Goal: Task Accomplishment & Management: Use online tool/utility

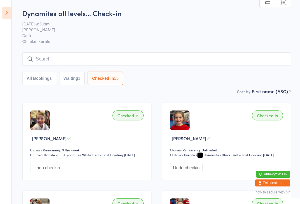
scroll to position [297, 0]
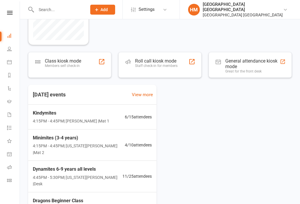
click at [6, 14] on link at bounding box center [9, 13] width 21 height 4
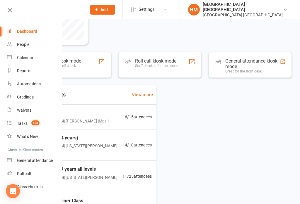
click at [37, 189] on div "Class check-in" at bounding box center [30, 187] width 26 height 5
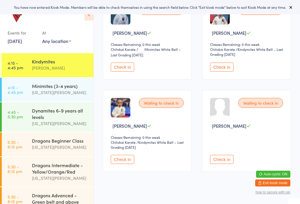
scroll to position [207, 0]
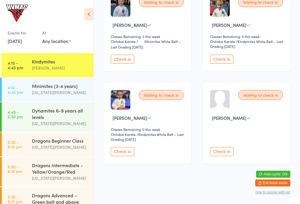
click at [64, 84] on div "Minimites (3-4 years)" at bounding box center [60, 86] width 57 height 6
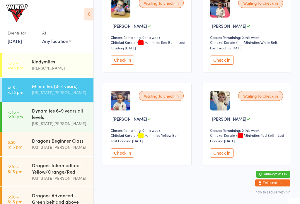
scroll to position [113, 0]
click at [75, 112] on div "Dynamites 6-9 years all levels" at bounding box center [60, 114] width 57 height 13
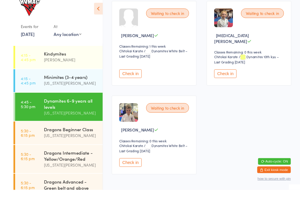
scroll to position [490, 0]
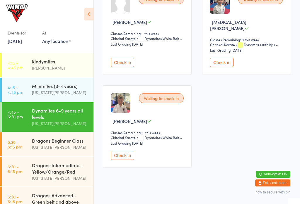
click at [59, 147] on div "Georgia Dearlove" at bounding box center [60, 147] width 57 height 7
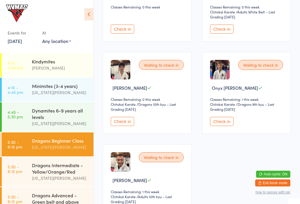
scroll to position [183, 0]
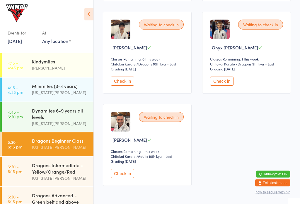
click at [60, 170] on div "Dragons Intermediate - Yellow/Orange/Red" at bounding box center [60, 168] width 57 height 13
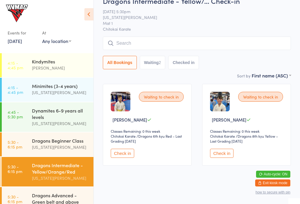
click at [57, 74] on div "Kindymites Lesley Talbut" at bounding box center [63, 64] width 62 height 23
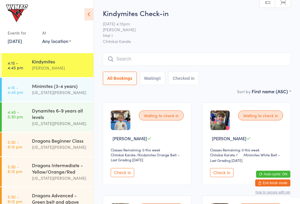
click at [208, 57] on input "search" at bounding box center [197, 58] width 188 height 13
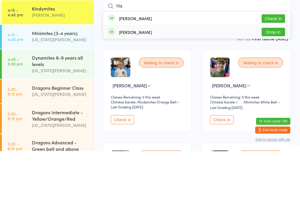
type input "Ha"
click at [120, 83] on div "Hazel Woolf" at bounding box center [135, 85] width 33 height 5
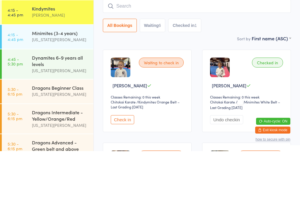
click at [226, 111] on img at bounding box center [220, 121] width 20 height 20
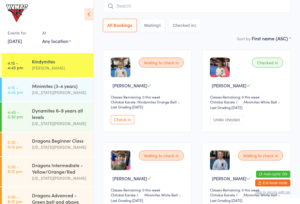
click at [256, 67] on div "Checked in" at bounding box center [267, 63] width 31 height 10
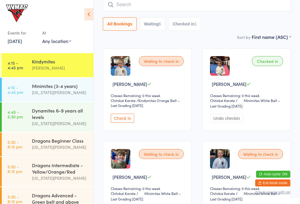
click at [277, 80] on div "Checked in Hazel Woolf Classes Remaining: 0 this week Chitokai Karate Chitokai …" at bounding box center [246, 89] width 89 height 83
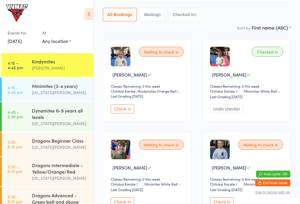
scroll to position [67, 0]
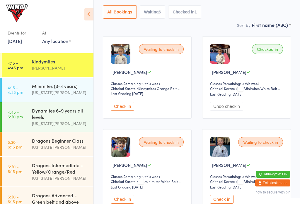
click at [234, 107] on button "Undo checkin" at bounding box center [226, 106] width 33 height 9
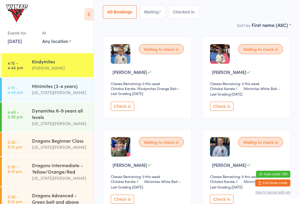
click at [224, 110] on button "Check in" at bounding box center [221, 106] width 23 height 9
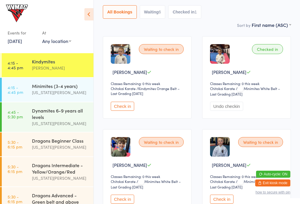
click at [43, 91] on div "Georgia Dearlove" at bounding box center [60, 92] width 57 height 7
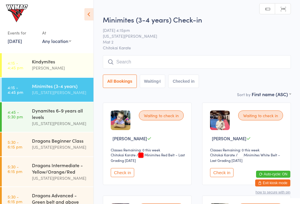
click at [127, 178] on button "Check in" at bounding box center [122, 172] width 23 height 9
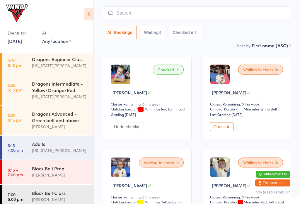
scroll to position [81, 0]
click at [49, 204] on div "Lesley Talbut" at bounding box center [60, 200] width 57 height 7
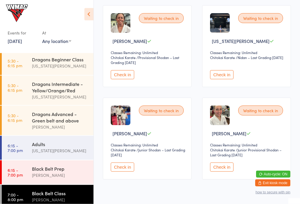
scroll to position [112, 0]
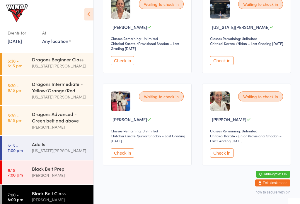
click at [119, 157] on button "Check in" at bounding box center [122, 153] width 23 height 9
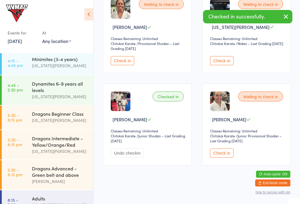
scroll to position [25, 0]
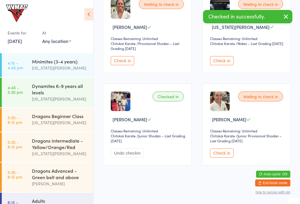
click at [66, 87] on div "Dynamites 6-9 years all levels" at bounding box center [60, 89] width 57 height 13
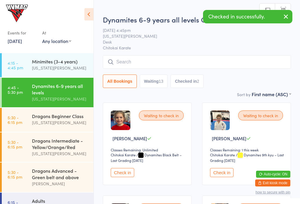
click at [69, 68] on div "Georgia Dearlove" at bounding box center [60, 68] width 57 height 7
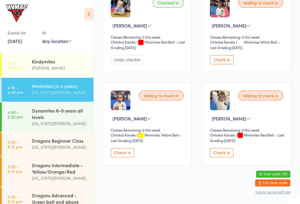
click at [57, 61] on div "Kindymites" at bounding box center [60, 61] width 57 height 6
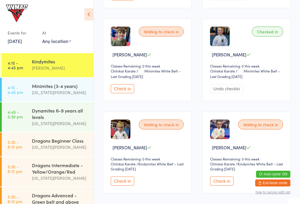
scroll to position [179, 0]
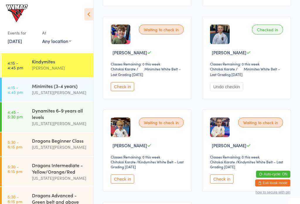
click at [124, 90] on button "Check in" at bounding box center [122, 86] width 23 height 9
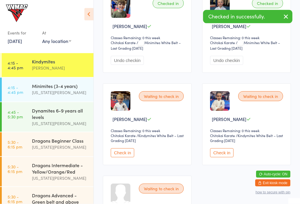
click at [123, 158] on button "Check in" at bounding box center [122, 153] width 23 height 9
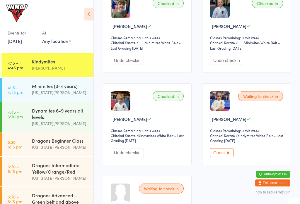
click at [231, 158] on button "Check in" at bounding box center [221, 153] width 23 height 9
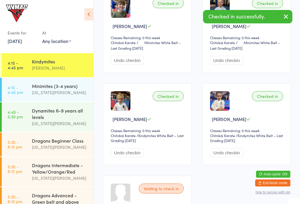
click at [43, 89] on div "Minimites (3-4 years)" at bounding box center [60, 86] width 57 height 6
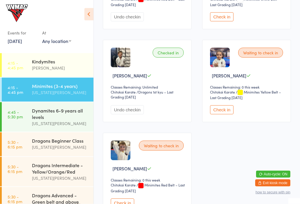
scroll to position [156, 0]
click at [224, 114] on button "Check in" at bounding box center [221, 109] width 23 height 9
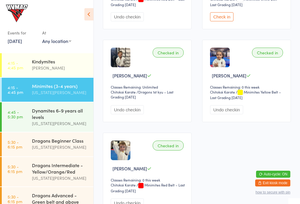
click at [42, 69] on div "Lesley Talbut" at bounding box center [60, 68] width 57 height 7
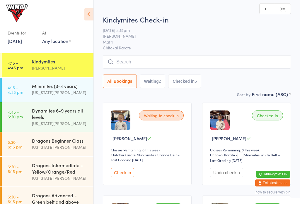
click at [47, 95] on div "Georgia Dearlove" at bounding box center [60, 92] width 57 height 7
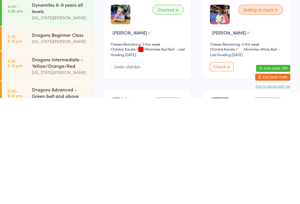
scroll to position [146, 0]
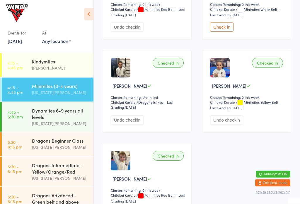
click at [130, 125] on button "Undo checkin" at bounding box center [127, 120] width 33 height 9
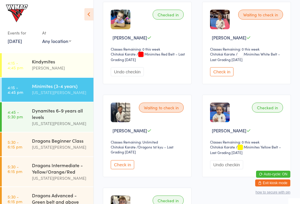
scroll to position [0, 0]
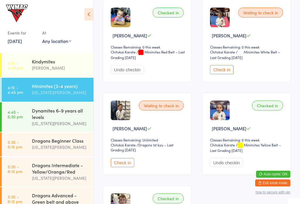
click at [58, 68] on div "Lesley Talbut" at bounding box center [60, 68] width 57 height 7
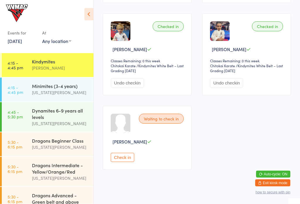
scroll to position [283, 0]
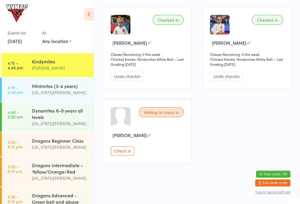
click at [127, 156] on button "Check in" at bounding box center [122, 151] width 23 height 9
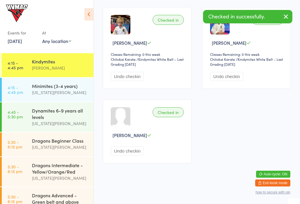
click at [279, 13] on button "button" at bounding box center [285, 16] width 13 height 13
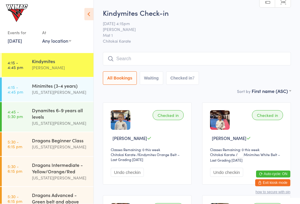
scroll to position [9, 0]
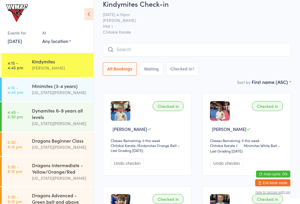
click at [67, 108] on div "Dynamites 6-9 years all levels" at bounding box center [60, 114] width 57 height 13
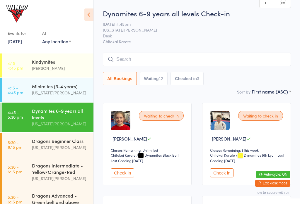
click at [213, 57] on input "search" at bounding box center [197, 58] width 188 height 13
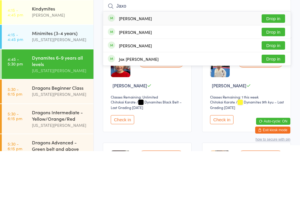
type input "Jaxo"
click at [275, 81] on button "Drop in" at bounding box center [273, 85] width 23 height 8
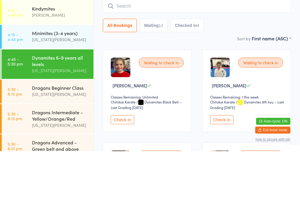
scroll to position [53, 0]
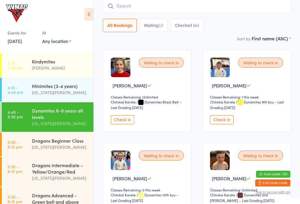
click at [21, 73] on link "4:15 - 4:45 pm Kindymites Lesley Talbut" at bounding box center [48, 65] width 92 height 24
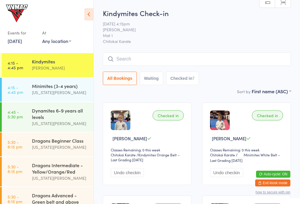
click at [135, 54] on input "search" at bounding box center [197, 58] width 188 height 13
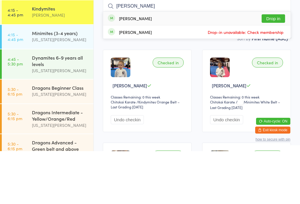
type input "Evelyn"
click at [115, 68] on div "Evelyn Briggs" at bounding box center [130, 71] width 44 height 6
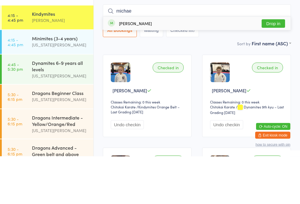
type input "michae"
click at [274, 67] on button "Drop in" at bounding box center [273, 71] width 23 height 8
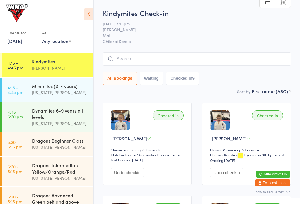
click at [114, 60] on input "search" at bounding box center [197, 58] width 188 height 13
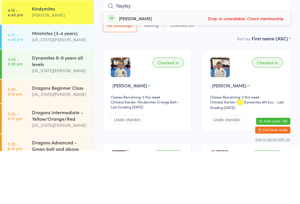
type input "Nayley"
click at [165, 88] on div "Sort by First name (ASC) First name (ASC) First name (DESC) Last name (ASC) Las…" at bounding box center [197, 91] width 188 height 6
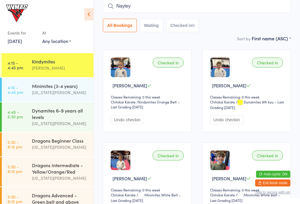
click at [70, 114] on div "Dynamites 6-9 years all levels" at bounding box center [60, 114] width 57 height 13
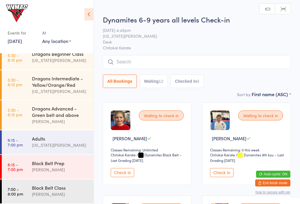
scroll to position [91, 0]
click at [52, 195] on div "Lesley Talbut" at bounding box center [60, 194] width 57 height 7
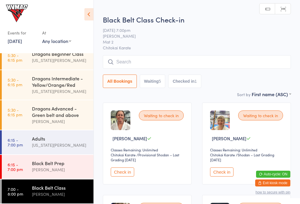
click at [211, 62] on input "search" at bounding box center [197, 61] width 188 height 13
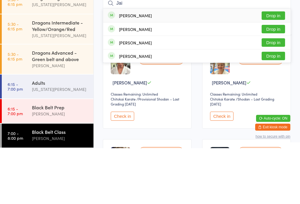
type input "Jai"
click at [263, 65] on div "Jai Hamilton Drop in" at bounding box center [196, 71] width 187 height 13
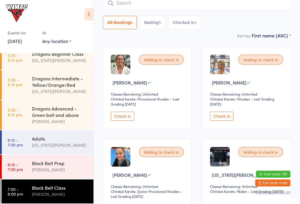
click at [265, 10] on input "search" at bounding box center [197, 2] width 188 height 13
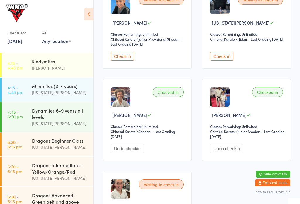
click at [65, 120] on div "Dynamites 6-9 years all levels" at bounding box center [60, 114] width 57 height 13
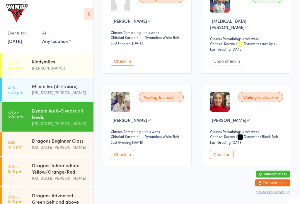
scroll to position [677, 0]
click at [125, 159] on button "Check in" at bounding box center [122, 154] width 23 height 9
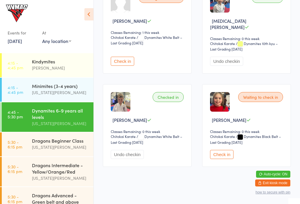
click at [29, 91] on link "4:15 - 4:45 pm Minimites (3-4 years) Georgia Dearlove" at bounding box center [48, 90] width 92 height 24
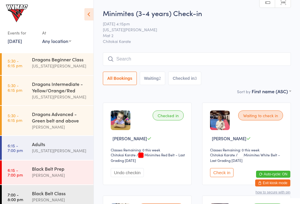
click at [33, 120] on div "Dragons Advanced - Green belt and above" at bounding box center [60, 117] width 57 height 13
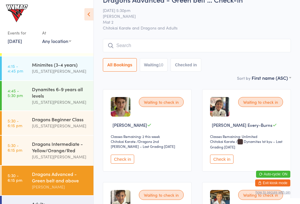
scroll to position [23, 0]
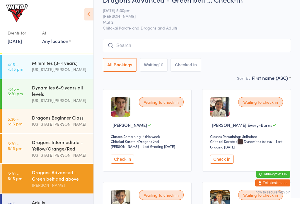
click at [42, 93] on div "Dynamites 6-9 years all levels" at bounding box center [60, 90] width 57 height 13
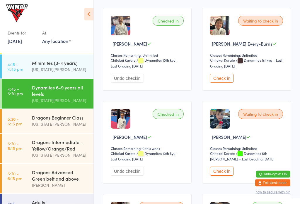
click at [231, 176] on button "Check in" at bounding box center [221, 171] width 23 height 9
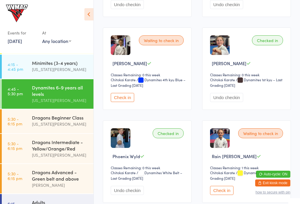
scroll to position [447, 0]
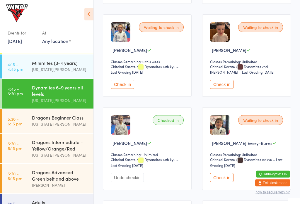
click at [228, 89] on button "Check in" at bounding box center [221, 84] width 23 height 9
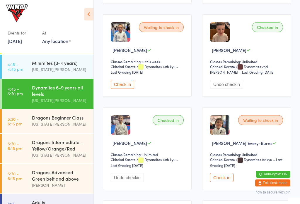
click at [48, 64] on div "Minimites (3-4 years)" at bounding box center [60, 63] width 57 height 6
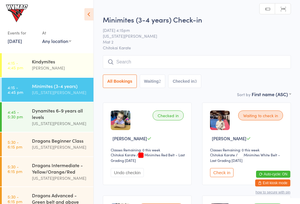
click at [43, 69] on div "Lesley Talbut" at bounding box center [60, 68] width 57 height 7
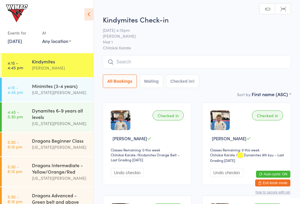
click at [47, 93] on div "Georgia Dearlove" at bounding box center [60, 92] width 57 height 7
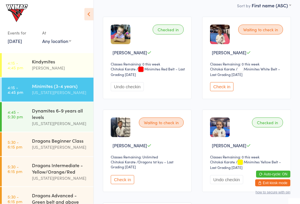
scroll to position [84, 0]
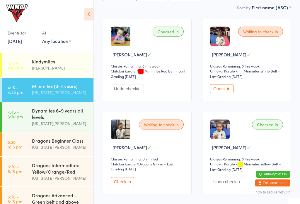
click at [29, 62] on link "4:15 - 4:45 pm Kindymites Lesley Talbut" at bounding box center [48, 65] width 92 height 24
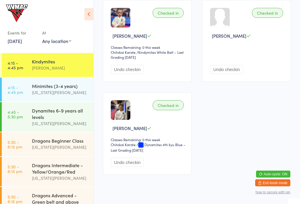
scroll to position [395, 0]
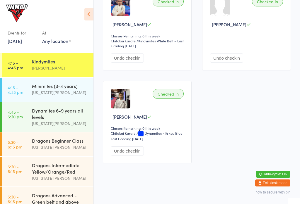
click at [133, 151] on button "Undo checkin" at bounding box center [127, 151] width 33 height 9
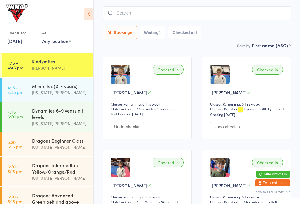
scroll to position [45, 0]
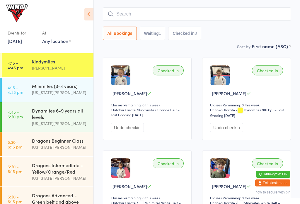
click at [231, 129] on button "Undo checkin" at bounding box center [226, 127] width 33 height 9
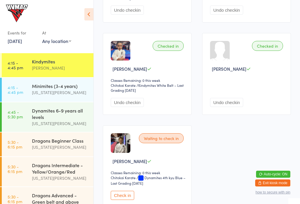
scroll to position [395, 0]
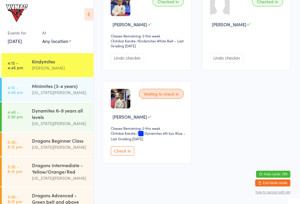
click at [56, 122] on div "Georgia Dearlove" at bounding box center [60, 123] width 57 height 7
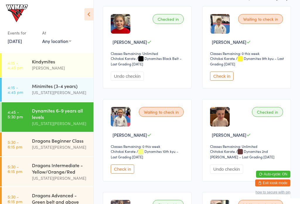
scroll to position [100, 0]
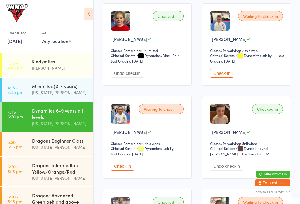
click at [225, 75] on button "Check in" at bounding box center [221, 73] width 23 height 9
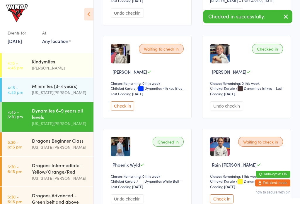
scroll to position [445, 0]
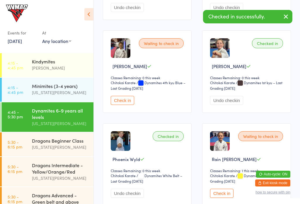
click at [120, 105] on button "Check in" at bounding box center [122, 100] width 23 height 9
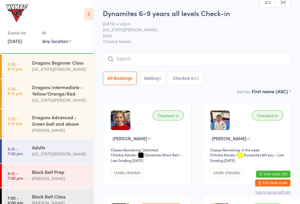
scroll to position [78, 0]
click at [31, 123] on link "5:30 - 6:15 pm Dragons Advanced - Green belt and above Lesley Talbut" at bounding box center [48, 125] width 92 height 30
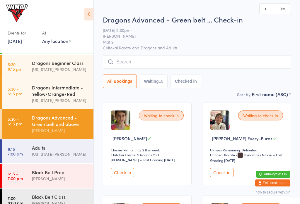
click at [118, 178] on button "Check in" at bounding box center [122, 172] width 23 height 9
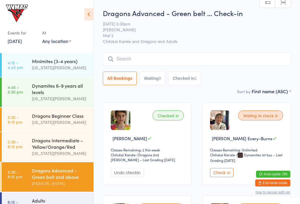
scroll to position [19, 0]
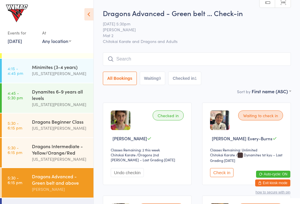
click at [46, 97] on div "Dynamites 6-9 years all levels" at bounding box center [60, 94] width 57 height 13
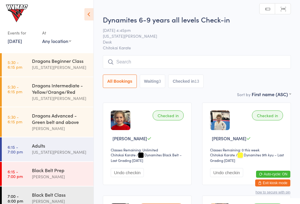
scroll to position [86, 0]
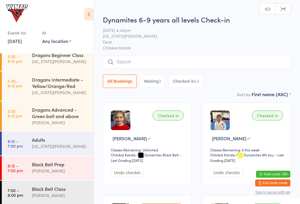
click at [24, 115] on link "5:30 - 6:15 pm Dragons Advanced - Green belt and above Lesley Talbut" at bounding box center [48, 117] width 92 height 30
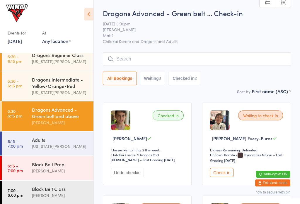
click at [53, 148] on div "Georgia Dearlove" at bounding box center [60, 146] width 57 height 7
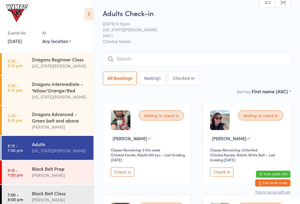
click at [64, 123] on div "Dragons Advanced - Green belt and above" at bounding box center [60, 117] width 57 height 13
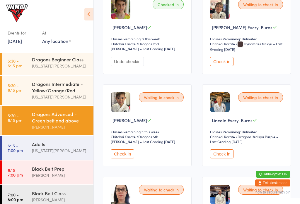
scroll to position [115, 0]
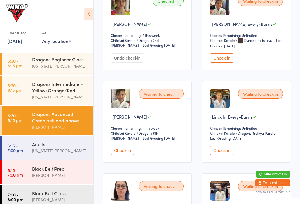
click at [231, 62] on button "Check in" at bounding box center [221, 58] width 23 height 9
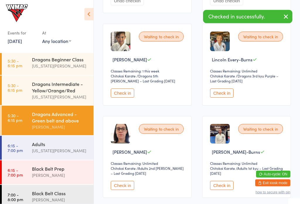
scroll to position [172, 0]
click at [255, 42] on div "Waiting to check in" at bounding box center [260, 37] width 45 height 10
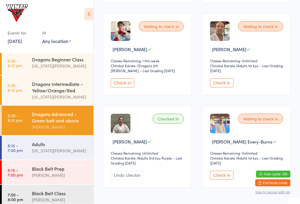
scroll to position [394, 0]
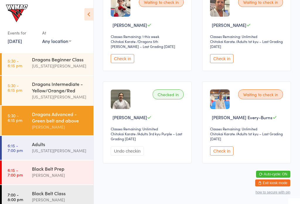
click at [228, 156] on button "Check in" at bounding box center [221, 151] width 23 height 9
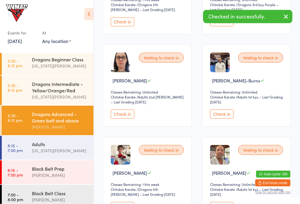
scroll to position [244, 0]
click at [232, 119] on button "Check in" at bounding box center [221, 114] width 23 height 9
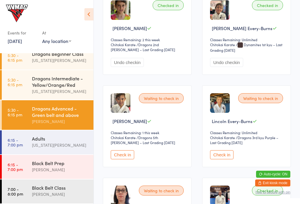
scroll to position [91, 0]
click at [45, 168] on div "Lesley Talbut" at bounding box center [60, 170] width 57 height 7
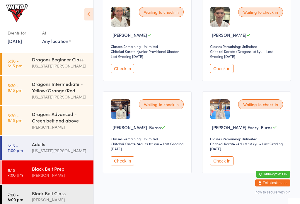
scroll to position [206, 0]
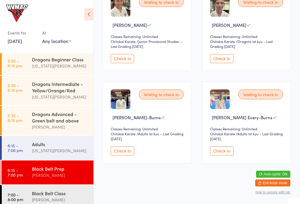
click at [124, 156] on button "Check in" at bounding box center [122, 151] width 23 height 9
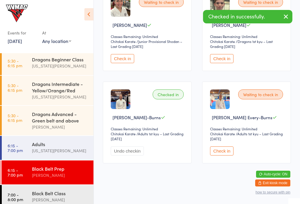
click at [224, 156] on button "Check in" at bounding box center [221, 151] width 23 height 9
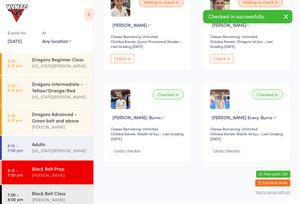
click at [71, 203] on div "Lesley Talbut" at bounding box center [60, 200] width 57 height 7
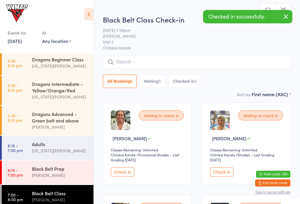
click at [63, 172] on div "Black Belt Prep" at bounding box center [60, 169] width 57 height 6
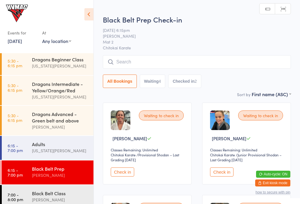
click at [62, 154] on div "Georgia Dearlove" at bounding box center [60, 151] width 57 height 7
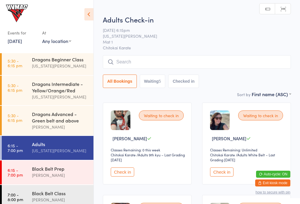
click at [63, 131] on div "Lesley Talbut" at bounding box center [60, 127] width 57 height 7
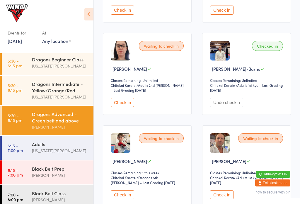
scroll to position [256, 0]
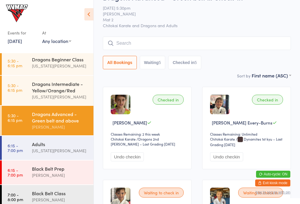
click at [162, 40] on input "search" at bounding box center [197, 43] width 188 height 13
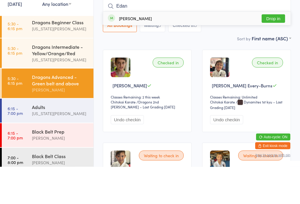
type input "Edan"
click at [270, 52] on button "Drop in" at bounding box center [273, 56] width 23 height 8
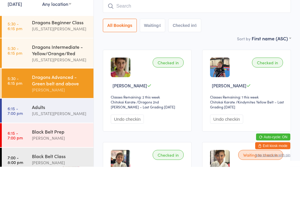
click at [214, 56] on div "All Bookings Waiting 4 Checked in 6" at bounding box center [197, 62] width 188 height 13
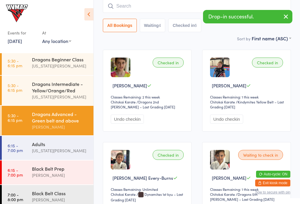
click at [274, 62] on div "Checked in" at bounding box center [267, 63] width 31 height 10
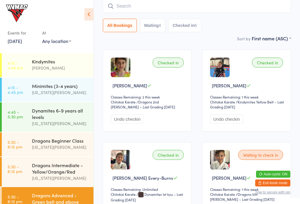
scroll to position [0, 0]
click at [67, 116] on div "Dynamites 6-9 years all levels" at bounding box center [60, 114] width 57 height 13
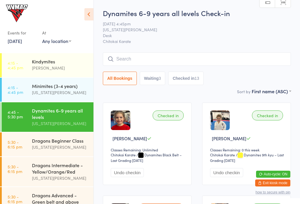
click at [156, 57] on input "search" at bounding box center [197, 58] width 188 height 13
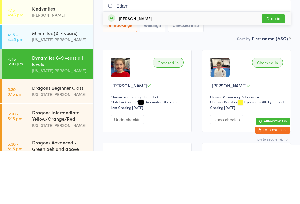
type input "Edam"
click at [282, 67] on button "Drop in" at bounding box center [273, 71] width 23 height 8
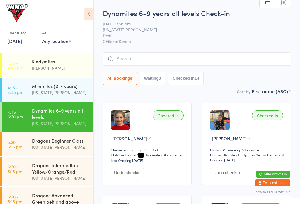
click at [154, 78] on button "Waiting 3" at bounding box center [153, 78] width 26 height 13
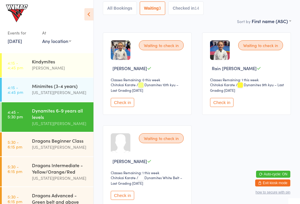
scroll to position [80, 0]
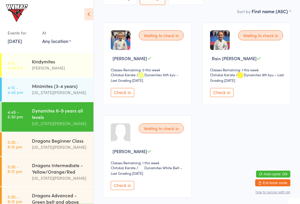
click at [127, 98] on button "Check in" at bounding box center [122, 92] width 23 height 9
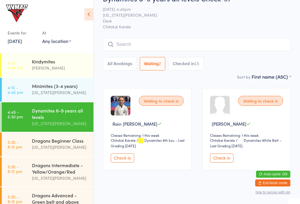
scroll to position [0, 0]
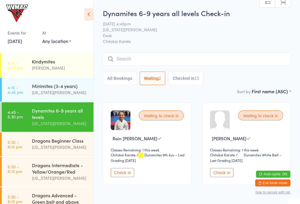
click at [124, 175] on button "Check in" at bounding box center [122, 172] width 23 height 9
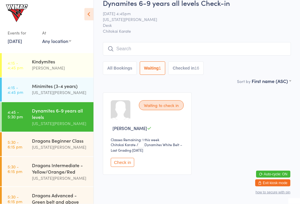
scroll to position [11, 0]
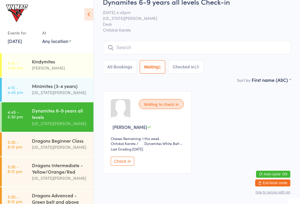
click at [53, 116] on div "Dynamites 6-9 years all levels" at bounding box center [60, 114] width 57 height 13
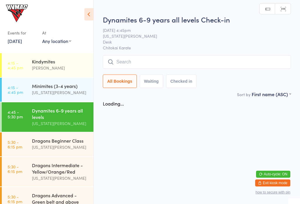
scroll to position [0, 0]
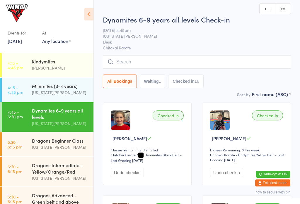
click at [65, 144] on div "Dragons Beginner Class" at bounding box center [60, 141] width 57 height 6
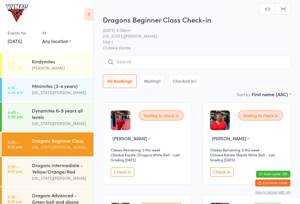
click at [64, 93] on div "Georgia Dearlove" at bounding box center [60, 92] width 57 height 7
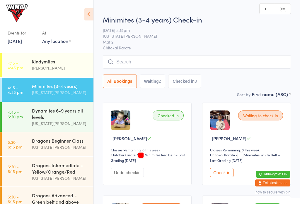
click at [67, 118] on div "Dynamites 6-9 years all levels" at bounding box center [60, 114] width 57 height 13
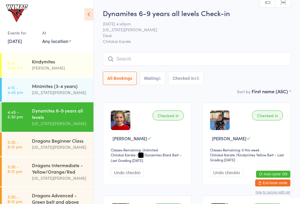
click at [149, 60] on input "search" at bounding box center [197, 58] width 188 height 13
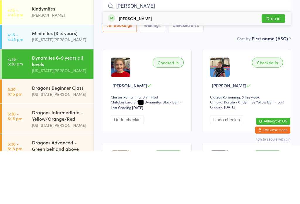
type input "Henry"
click at [274, 67] on button "Drop in" at bounding box center [273, 71] width 23 height 8
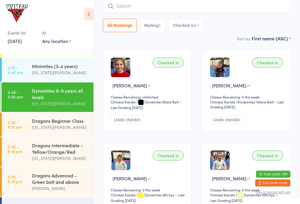
scroll to position [20, 0]
click at [42, 122] on div "Dragons Beginner Class" at bounding box center [60, 121] width 57 height 6
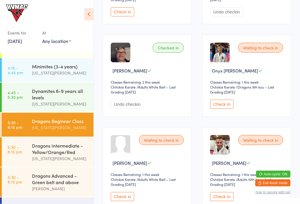
scroll to position [250, 0]
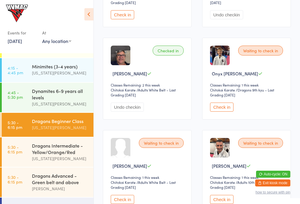
click at [221, 111] on button "Check in" at bounding box center [221, 107] width 23 height 9
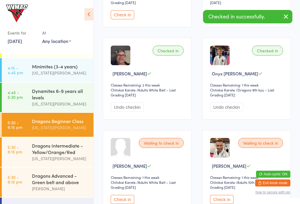
click at [221, 204] on button "Check in" at bounding box center [221, 199] width 23 height 9
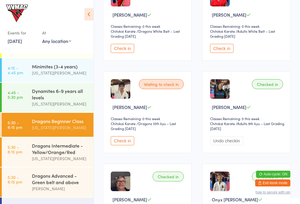
scroll to position [127, 0]
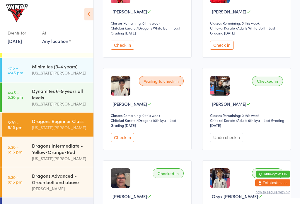
click at [30, 92] on link "4:45 - 5:30 pm Dynamites 6-9 years all levels Georgia Dearlove" at bounding box center [48, 98] width 92 height 30
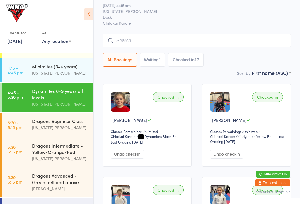
scroll to position [18, 0]
click at [26, 133] on link "5:30 - 6:15 pm Dragons Beginner Class Georgia Dearlove" at bounding box center [48, 125] width 92 height 24
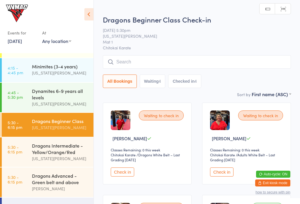
click at [61, 155] on div "Dragons Intermediate - Yellow/Orange/Red" at bounding box center [60, 149] width 57 height 13
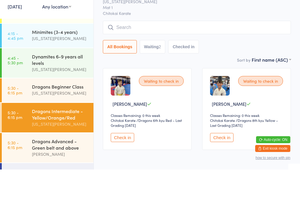
scroll to position [19, 0]
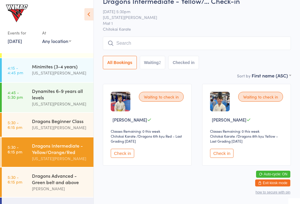
click at [236, 165] on div "Waiting to check in Horatio Stanley Classes Remaining: 0 this week Chitokai Kar…" at bounding box center [246, 125] width 89 height 82
click at [220, 157] on button "Check in" at bounding box center [221, 153] width 23 height 9
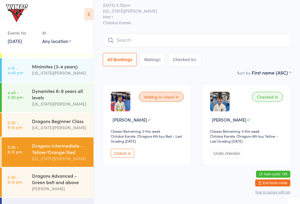
click at [46, 125] on div "Dragons Beginner Class" at bounding box center [60, 121] width 57 height 6
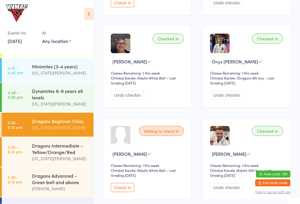
scroll to position [262, 0]
click at [161, 135] on div "Waiting to check in" at bounding box center [161, 131] width 45 height 10
click at [120, 192] on button "Check in" at bounding box center [122, 187] width 23 height 9
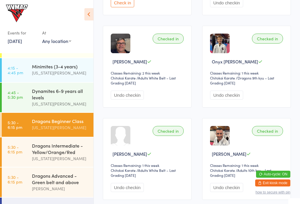
click at [55, 180] on div "Dragons Advanced - Green belt and above" at bounding box center [60, 179] width 57 height 13
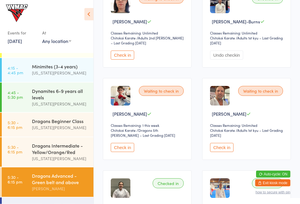
scroll to position [303, 0]
click at [219, 151] on button "Check in" at bounding box center [221, 147] width 23 height 9
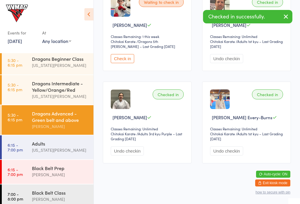
scroll to position [81, 0]
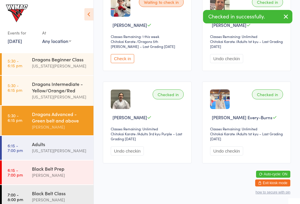
click at [44, 178] on div "Lesley Talbut" at bounding box center [60, 175] width 57 height 7
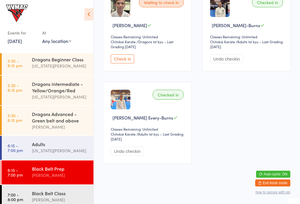
scroll to position [300, 0]
click at [44, 177] on div "Lesley Talbut" at bounding box center [60, 175] width 57 height 7
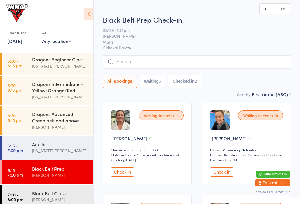
click at [152, 62] on input "search" at bounding box center [197, 61] width 188 height 13
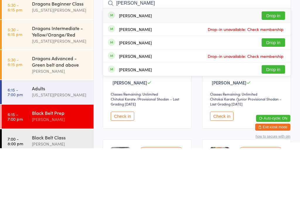
type input "Shane"
click at [272, 67] on button "Drop in" at bounding box center [273, 71] width 23 height 8
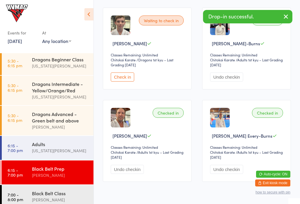
scroll to position [300, 0]
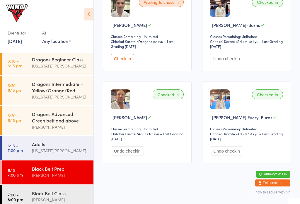
click at [48, 88] on div "Dragons Intermediate - Yellow/Orange/Red" at bounding box center [60, 87] width 57 height 13
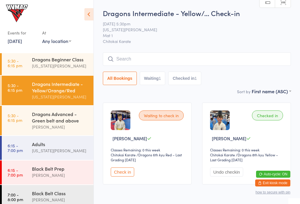
click at [53, 62] on div "Dragons Beginner Class" at bounding box center [60, 59] width 57 height 6
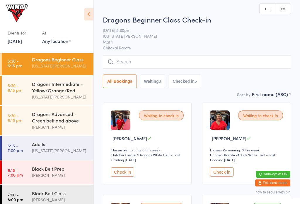
click at [121, 172] on button "Check in" at bounding box center [122, 172] width 23 height 9
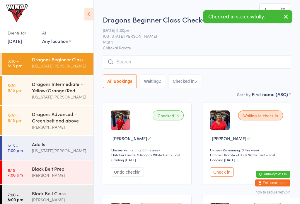
click at [223, 174] on button "Check in" at bounding box center [221, 172] width 23 height 9
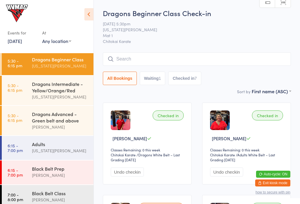
click at [34, 118] on div "Dragons Advanced - Green belt and above" at bounding box center [60, 117] width 57 height 13
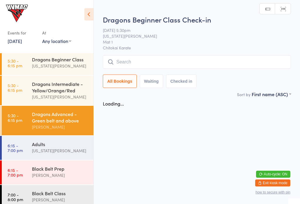
click at [250, 59] on input "search" at bounding box center [197, 61] width 188 height 13
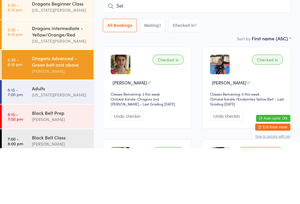
type input "Seth"
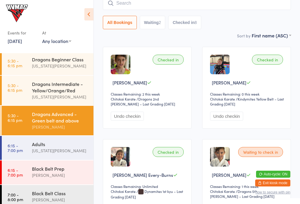
click at [59, 88] on div "Dragons Intermediate - Yellow/Orange/Red" at bounding box center [60, 87] width 57 height 13
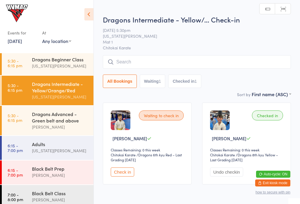
click at [119, 177] on button "Check in" at bounding box center [122, 172] width 23 height 9
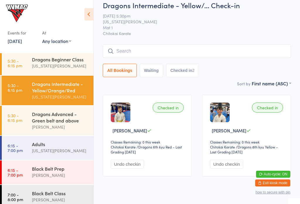
scroll to position [8, 0]
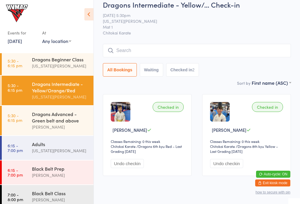
click at [64, 113] on div "Dragons Advanced - Green belt and above Lesley Talbut" at bounding box center [63, 121] width 62 height 30
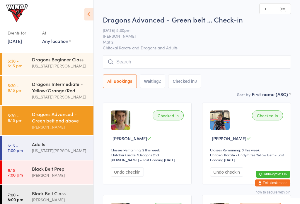
click at [68, 100] on div "Georgia Dearlove" at bounding box center [60, 97] width 57 height 7
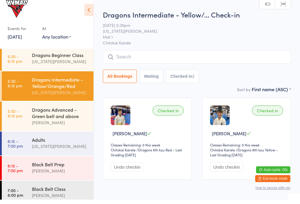
scroll to position [6, 0]
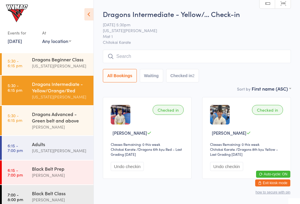
click at [59, 115] on div "Dragons Advanced - Green belt and above" at bounding box center [60, 117] width 57 height 13
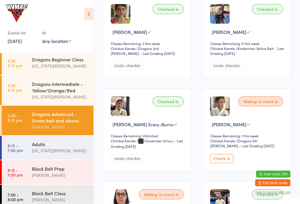
scroll to position [107, 0]
click at [236, 68] on button "Undo checkin" at bounding box center [226, 65] width 33 height 9
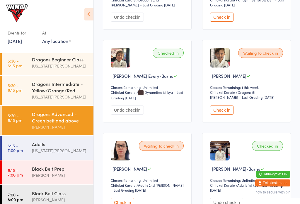
scroll to position [155, 0]
click at [44, 204] on div "Black Belt Class Lesley Talbut" at bounding box center [63, 196] width 62 height 23
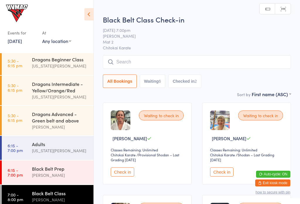
click at [136, 56] on input "search" at bounding box center [197, 61] width 188 height 13
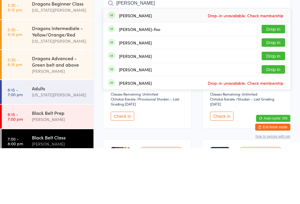
type input "Samantha"
click at [271, 81] on button "Drop in" at bounding box center [273, 85] width 23 height 8
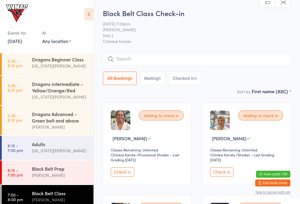
click at [55, 123] on div "Dragons Advanced - Green belt and above" at bounding box center [60, 117] width 57 height 13
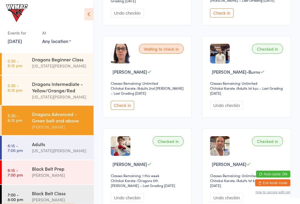
scroll to position [253, 0]
click at [122, 110] on button "Check in" at bounding box center [122, 105] width 23 height 9
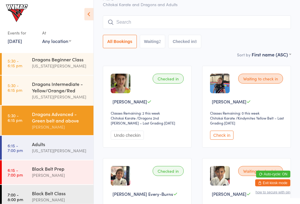
scroll to position [0, 0]
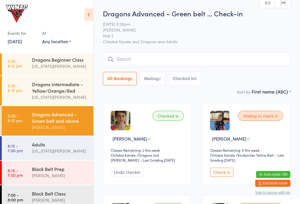
click at [179, 55] on input "search" at bounding box center [197, 58] width 188 height 13
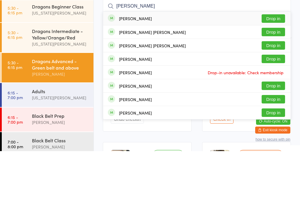
type input "Jason"
click at [279, 67] on button "Drop in" at bounding box center [273, 71] width 23 height 8
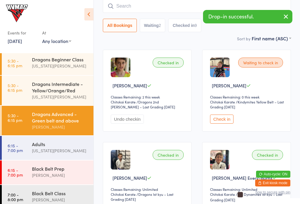
click at [181, 3] on input "search" at bounding box center [197, 5] width 188 height 13
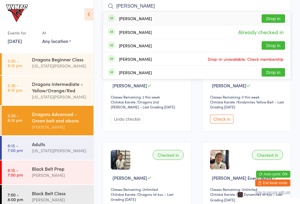
type input "Jayde sams"
click at [273, 19] on button "Drop in" at bounding box center [273, 18] width 23 height 8
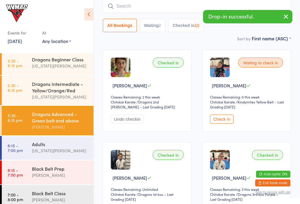
click at [208, 8] on input "search" at bounding box center [197, 5] width 188 height 13
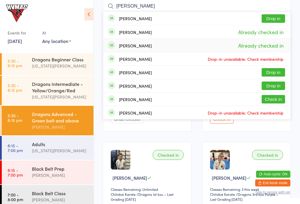
type input "Ja"
click at [290, 47] on div "Jayde Sams Already checked in" at bounding box center [196, 45] width 187 height 13
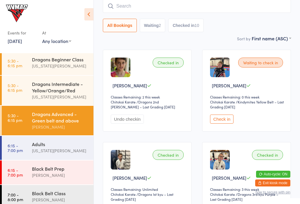
click at [176, 27] on button "Checked in 10" at bounding box center [185, 25] width 35 height 13
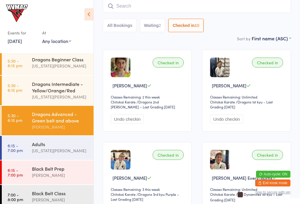
click at [156, 30] on button "Waiting 2" at bounding box center [153, 25] width 26 height 13
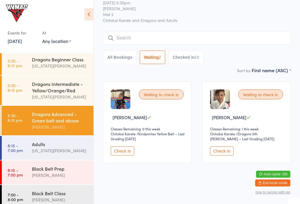
click at [178, 52] on button "Checked in 10" at bounding box center [185, 57] width 35 height 13
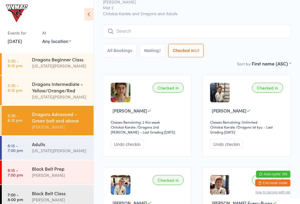
click at [48, 148] on div "Adults" at bounding box center [60, 144] width 57 height 6
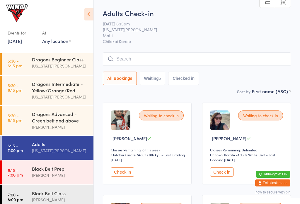
click at [54, 124] on div "Dragons Advanced - Green belt and above" at bounding box center [60, 117] width 57 height 13
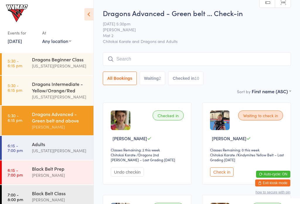
click at [185, 71] on div "All Bookings Waiting 2 Checked in 10" at bounding box center [197, 68] width 188 height 33
click at [196, 60] on input "search" at bounding box center [197, 58] width 188 height 13
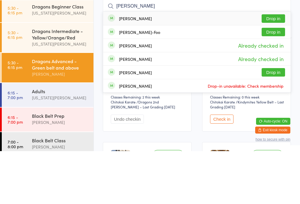
type input "Samantha"
click at [270, 81] on button "Drop in" at bounding box center [273, 85] width 23 height 8
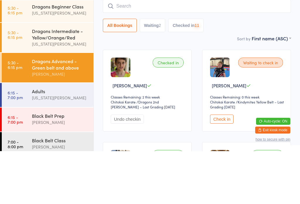
scroll to position [53, 0]
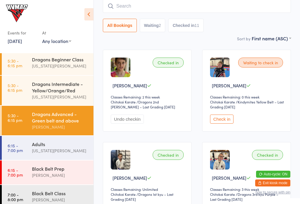
click at [47, 89] on div "Dragons Intermediate - Yellow/Orange/Red" at bounding box center [60, 87] width 57 height 13
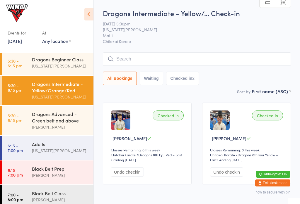
click at [231, 62] on input "search" at bounding box center [197, 58] width 188 height 13
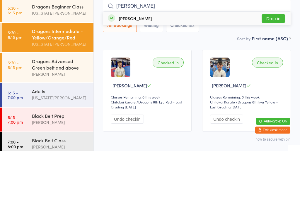
type input "Heid"
click at [272, 67] on button "Drop in" at bounding box center [273, 71] width 23 height 8
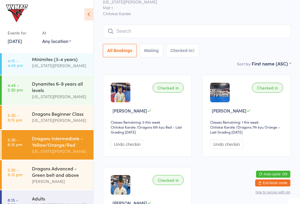
scroll to position [28, 0]
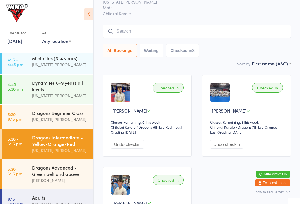
click at [50, 89] on div "Dynamites 6-9 years all levels" at bounding box center [60, 86] width 57 height 13
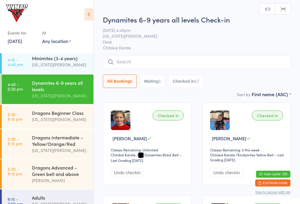
click at [162, 79] on button "Waiting 1" at bounding box center [153, 81] width 26 height 13
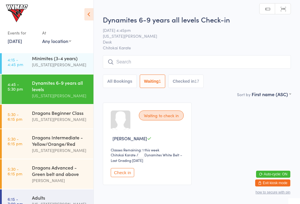
click at [120, 176] on button "Check in" at bounding box center [122, 172] width 23 height 9
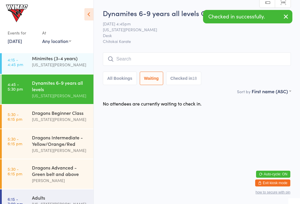
click at [58, 127] on div "Dragons Beginner Class Georgia Dearlove" at bounding box center [63, 116] width 62 height 23
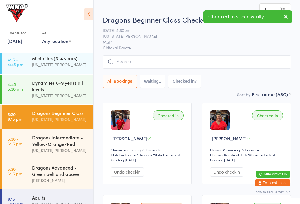
click at [69, 143] on div "Dragons Intermediate - Yellow/Orange/Red" at bounding box center [60, 140] width 57 height 13
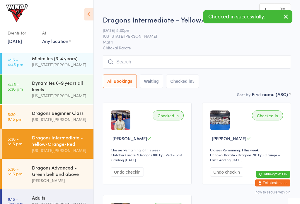
click at [59, 173] on div "Dragons Advanced - Green belt and above" at bounding box center [60, 171] width 57 height 13
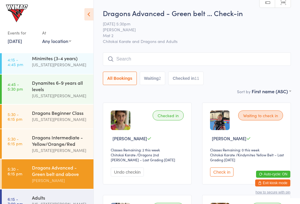
click at [58, 78] on div "Dynamites 6-9 years all levels Georgia Dearlove" at bounding box center [63, 90] width 62 height 30
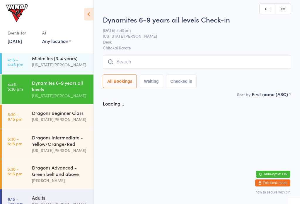
click at [161, 59] on input "search" at bounding box center [197, 61] width 188 height 13
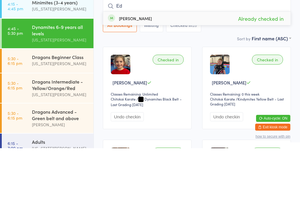
type input "E"
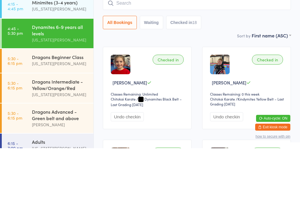
scroll to position [56, 0]
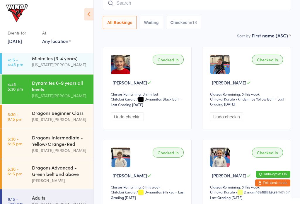
click at [57, 126] on div "Dragons Beginner Class Georgia Dearlove" at bounding box center [63, 116] width 62 height 23
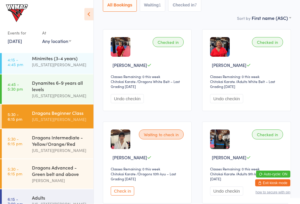
scroll to position [75, 0]
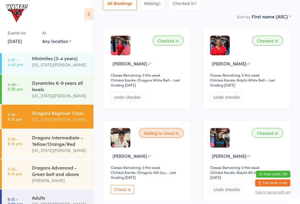
click at [128, 194] on button "Check in" at bounding box center [122, 189] width 23 height 9
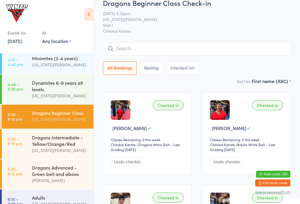
scroll to position [8, 0]
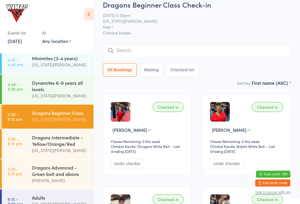
click at [54, 146] on div "Dragons Intermediate - Yellow/Orange/Red" at bounding box center [60, 140] width 57 height 13
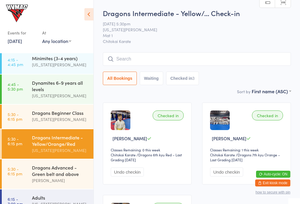
click at [71, 121] on div "Georgia Dearlove" at bounding box center [60, 119] width 57 height 7
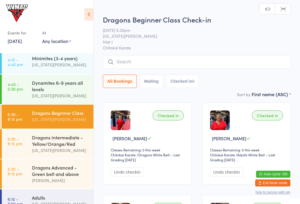
click at [70, 171] on div "Dragons Advanced - Green belt and above" at bounding box center [60, 171] width 57 height 13
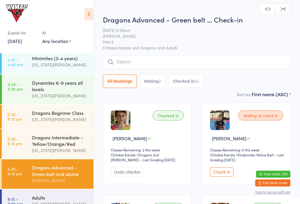
click at [164, 82] on button "Waiting 2" at bounding box center [153, 81] width 26 height 13
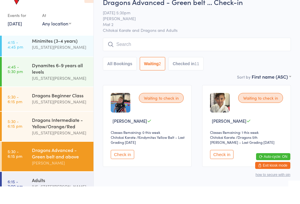
scroll to position [19, 0]
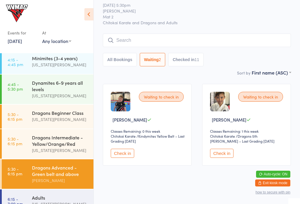
click at [227, 152] on button "Check in" at bounding box center [221, 153] width 23 height 9
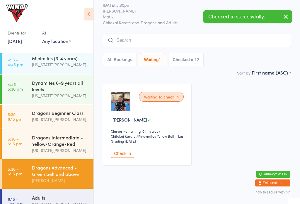
click at [119, 58] on button "All Bookings" at bounding box center [120, 59] width 34 height 13
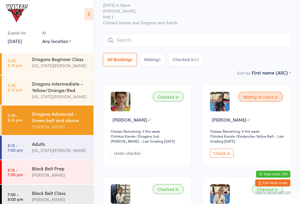
scroll to position [81, 0]
click at [63, 148] on div "Adults" at bounding box center [60, 144] width 57 height 6
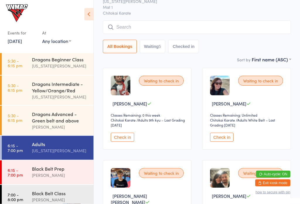
scroll to position [35, 0]
click at [59, 172] on div "Black Belt Prep" at bounding box center [60, 169] width 57 height 6
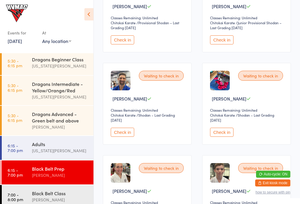
scroll to position [136, 0]
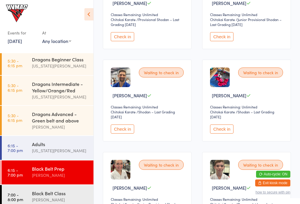
click at [126, 134] on button "Check in" at bounding box center [122, 129] width 23 height 9
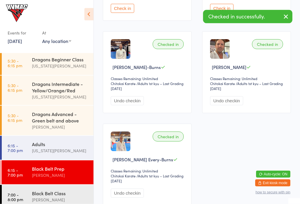
scroll to position [350, 0]
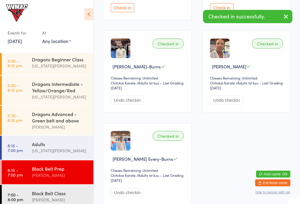
click at [57, 202] on div "Lesley Talbut" at bounding box center [60, 200] width 57 height 7
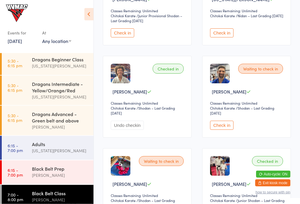
scroll to position [232, 0]
click at [221, 130] on button "Check in" at bounding box center [221, 125] width 23 height 9
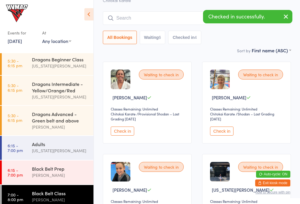
scroll to position [0, 0]
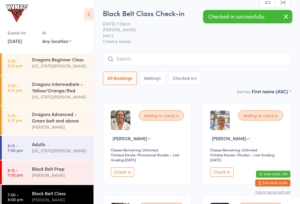
click at [45, 147] on div "Adults" at bounding box center [60, 144] width 57 height 6
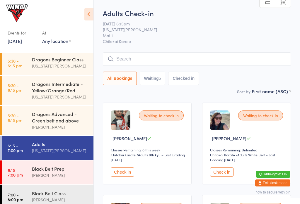
click at [63, 177] on div "Lesley Talbut" at bounding box center [60, 175] width 57 height 7
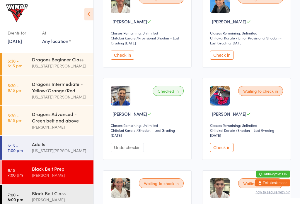
scroll to position [117, 0]
click at [227, 145] on div "Waiting to check in Julien Wells Classes Remaining: Unlimited Chitokai Karate C…" at bounding box center [246, 119] width 89 height 82
click at [227, 152] on button "Check in" at bounding box center [221, 147] width 23 height 9
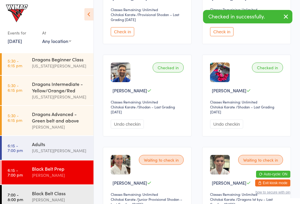
scroll to position [151, 0]
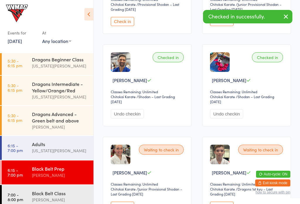
click at [59, 197] on div "Black Belt Class" at bounding box center [60, 193] width 57 height 6
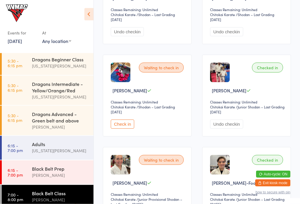
click at [128, 129] on button "Check in" at bounding box center [122, 124] width 23 height 9
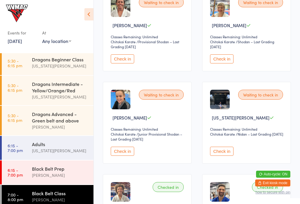
scroll to position [114, 0]
click at [119, 150] on button "Check in" at bounding box center [122, 151] width 23 height 9
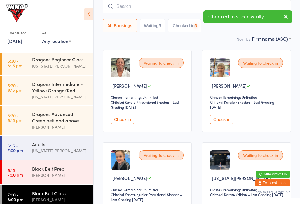
scroll to position [50, 0]
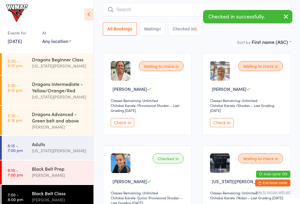
click at [222, 127] on button "Check in" at bounding box center [221, 122] width 23 height 9
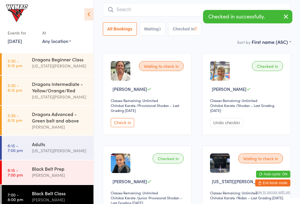
click at [52, 172] on div "Black Belt Prep" at bounding box center [60, 169] width 57 height 6
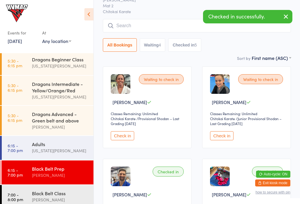
click at [220, 139] on button "Check in" at bounding box center [221, 136] width 23 height 9
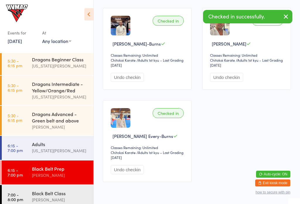
scroll to position [394, 0]
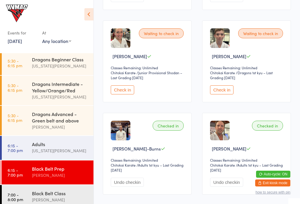
click at [123, 94] on button "Check in" at bounding box center [122, 90] width 23 height 9
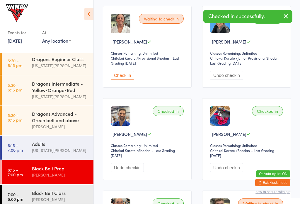
scroll to position [97, 0]
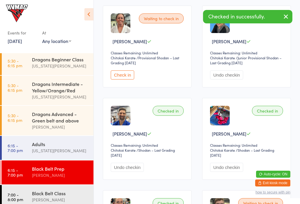
click at [124, 76] on button "Check in" at bounding box center [122, 75] width 23 height 9
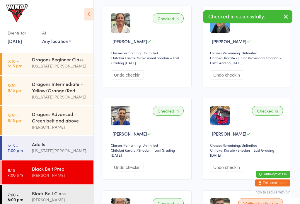
click at [37, 202] on div "Lesley Talbut" at bounding box center [60, 200] width 57 height 7
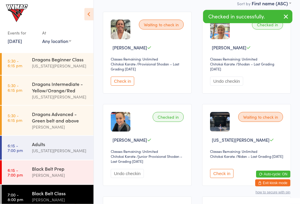
click at [114, 80] on button "Check in" at bounding box center [122, 81] width 23 height 9
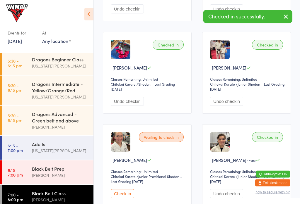
scroll to position [394, 0]
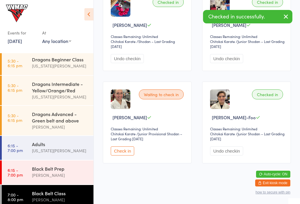
click at [122, 152] on button "Check in" at bounding box center [122, 151] width 23 height 9
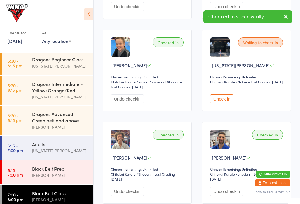
scroll to position [0, 0]
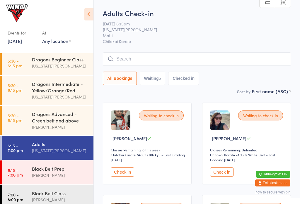
click at [52, 178] on div "Lesley Talbut" at bounding box center [60, 175] width 57 height 7
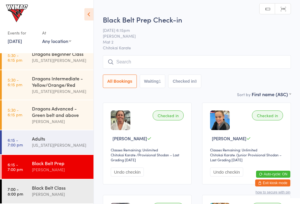
scroll to position [91, 0]
click at [36, 191] on div "Black Belt Class" at bounding box center [60, 188] width 57 height 6
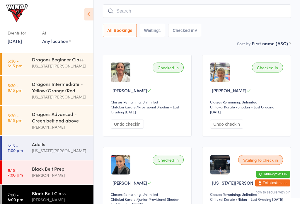
scroll to position [48, 0]
click at [63, 148] on div "Adults" at bounding box center [60, 144] width 57 height 6
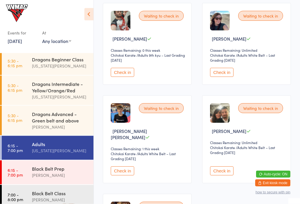
scroll to position [100, 0]
click at [122, 75] on button "Check in" at bounding box center [122, 72] width 23 height 9
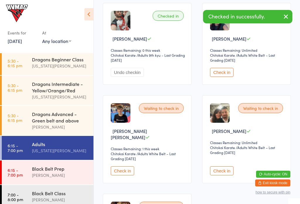
click at [219, 77] on button "Check in" at bounding box center [221, 72] width 23 height 9
click at [134, 74] on button "Undo checkin" at bounding box center [127, 72] width 33 height 9
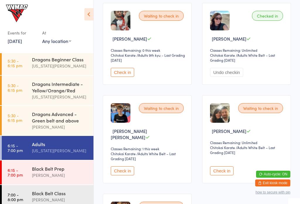
click at [227, 168] on button "Check in" at bounding box center [221, 171] width 23 height 9
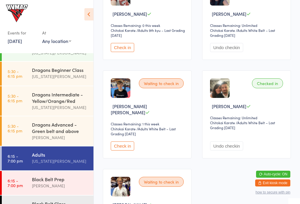
scroll to position [121, 0]
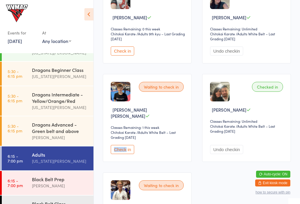
click at [134, 151] on button "Check in" at bounding box center [122, 149] width 23 height 9
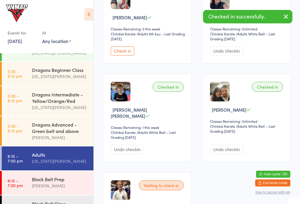
click at [124, 145] on button "Undo checkin" at bounding box center [127, 149] width 33 height 9
click at [120, 146] on button "Check in" at bounding box center [122, 149] width 23 height 9
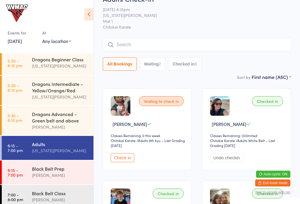
scroll to position [14, 0]
click at [68, 124] on div "Dragons Advanced - Green belt and above" at bounding box center [60, 117] width 57 height 13
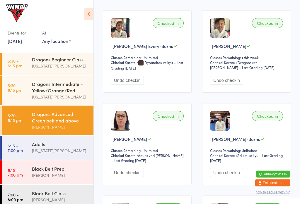
scroll to position [278, 0]
click at [74, 89] on div "Dragons Intermediate - Yellow/Orange/Red" at bounding box center [60, 87] width 57 height 13
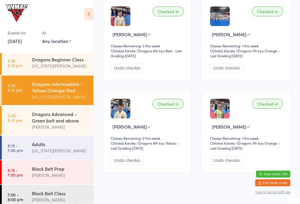
scroll to position [112, 0]
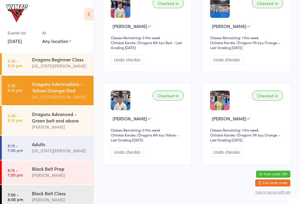
click at [69, 62] on div "Dragons Beginner Class" at bounding box center [60, 59] width 57 height 6
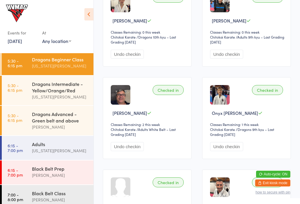
scroll to position [212, 0]
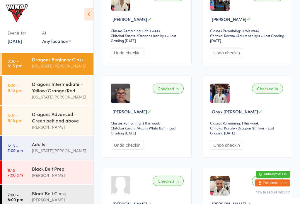
click at [68, 144] on div "Adults Georgia Dearlove" at bounding box center [63, 147] width 62 height 23
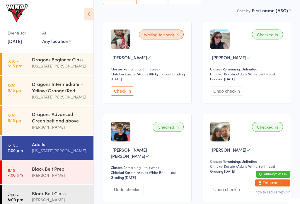
scroll to position [81, 0]
click at [42, 177] on div "Lesley Talbut" at bounding box center [60, 175] width 57 height 7
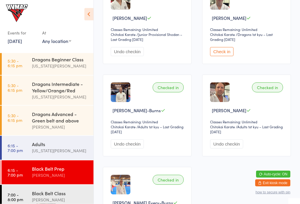
click at [224, 49] on div "Waiting to check in Nate Wilkins Classes Remaining: Unlimited Chitokai Karate C…" at bounding box center [246, 23] width 89 height 82
click at [224, 56] on button "Check in" at bounding box center [221, 51] width 23 height 9
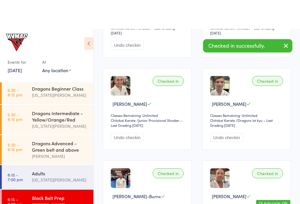
scroll to position [0, 0]
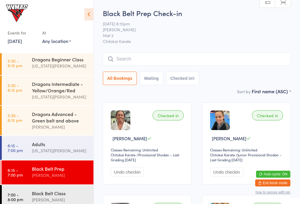
click at [255, 61] on input "search" at bounding box center [197, 58] width 188 height 13
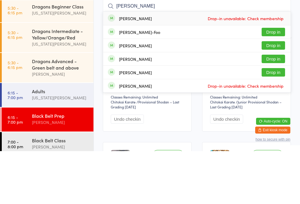
type input "Samantha"
click at [273, 81] on button "Drop in" at bounding box center [273, 85] width 23 height 8
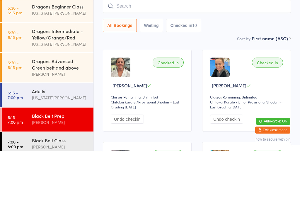
scroll to position [53, 0]
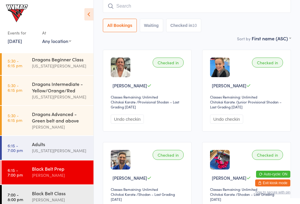
click at [85, 9] on icon at bounding box center [88, 14] width 9 height 12
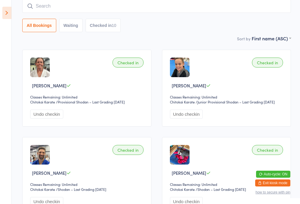
click at [3, 8] on icon at bounding box center [6, 13] width 9 height 12
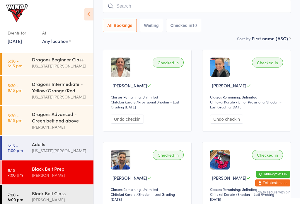
click at [24, 118] on link "5:30 - 6:15 pm Dragons Advanced - Green belt and above Lesley Talbut" at bounding box center [48, 121] width 92 height 30
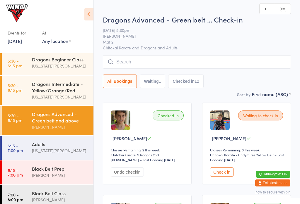
click at [187, 86] on button "Checked in 12" at bounding box center [185, 81] width 35 height 13
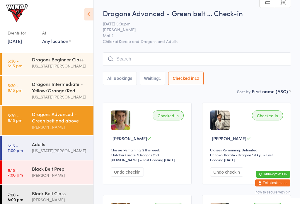
click at [152, 60] on input "search" at bounding box center [197, 58] width 188 height 13
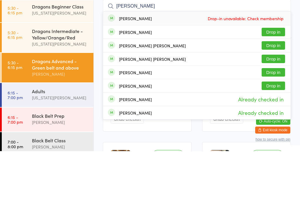
type input "J"
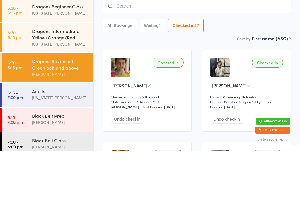
scroll to position [53, 0]
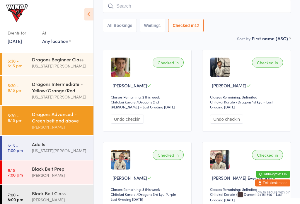
click at [18, 151] on time "6:15 - 7:00 pm" at bounding box center [15, 148] width 15 height 9
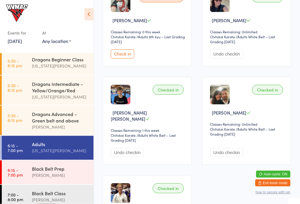
scroll to position [118, 0]
click at [51, 168] on div "Black Belt Prep Lesley Talbut" at bounding box center [63, 172] width 62 height 23
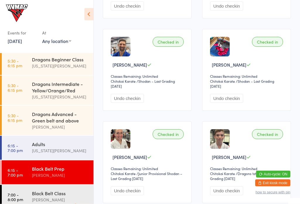
scroll to position [224, 0]
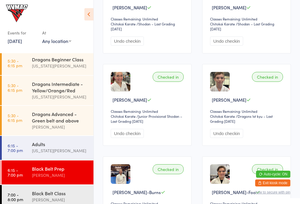
click at [228, 138] on button "Undo checkin" at bounding box center [226, 133] width 33 height 9
click at [75, 148] on div "Adults" at bounding box center [60, 144] width 57 height 6
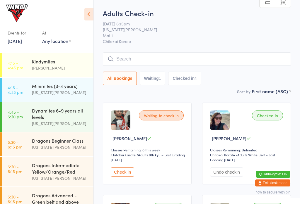
click at [89, 12] on icon at bounding box center [88, 14] width 9 height 12
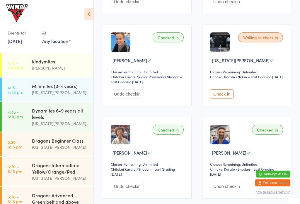
scroll to position [172, 0]
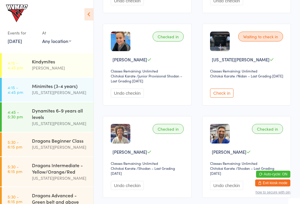
click at [228, 95] on button "Check in" at bounding box center [221, 93] width 23 height 9
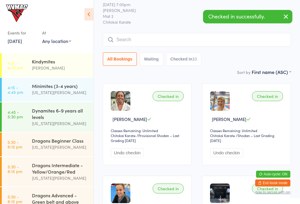
scroll to position [19, 0]
click at [248, 41] on input "search" at bounding box center [197, 39] width 188 height 13
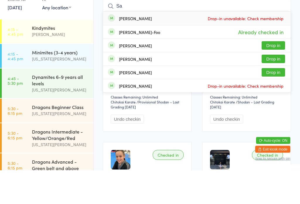
type input "S"
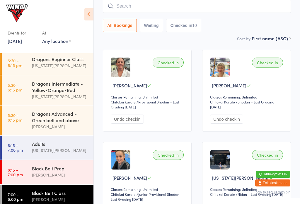
scroll to position [81, 0]
click at [30, 157] on link "6:15 - 7:00 pm Adults Georgia Dearlove" at bounding box center [48, 148] width 92 height 24
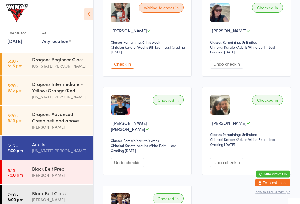
click at [123, 69] on button "Check in" at bounding box center [122, 64] width 23 height 9
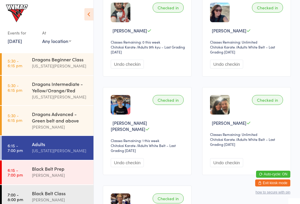
click at [15, 110] on link "5:30 - 6:15 pm Dragons Advanced - Green belt and above Lesley Talbut" at bounding box center [48, 121] width 92 height 30
